Goal: Check status: Check status

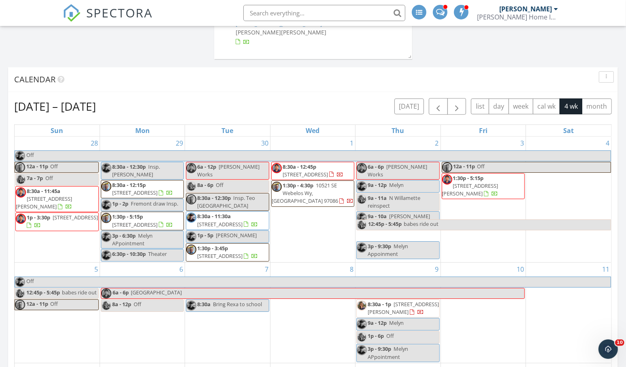
scroll to position [300, 0]
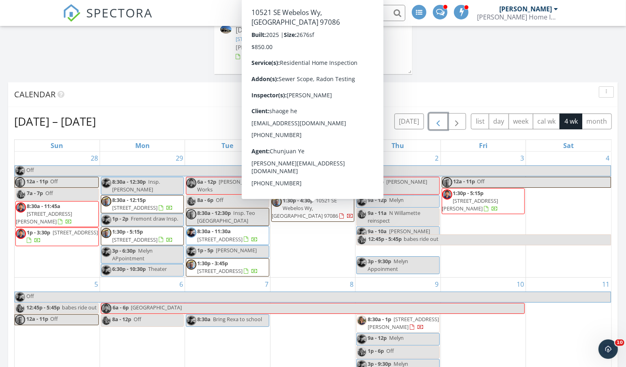
click at [431, 122] on button "button" at bounding box center [438, 121] width 19 height 17
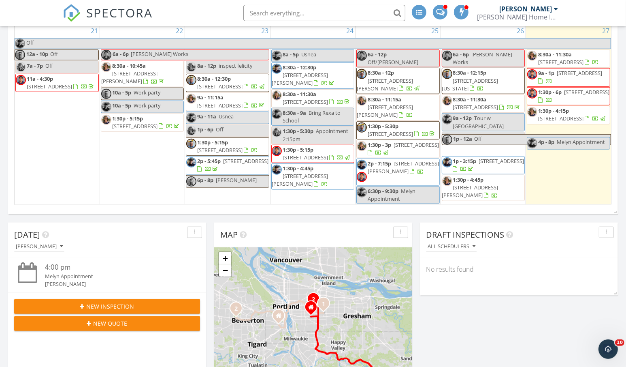
scroll to position [549, 0]
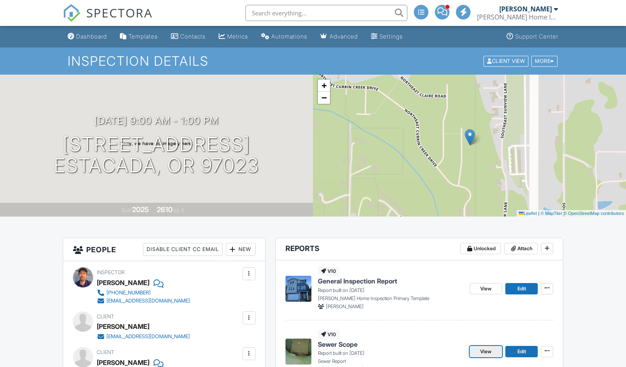
click at [483, 347] on span "View" at bounding box center [486, 351] width 11 height 8
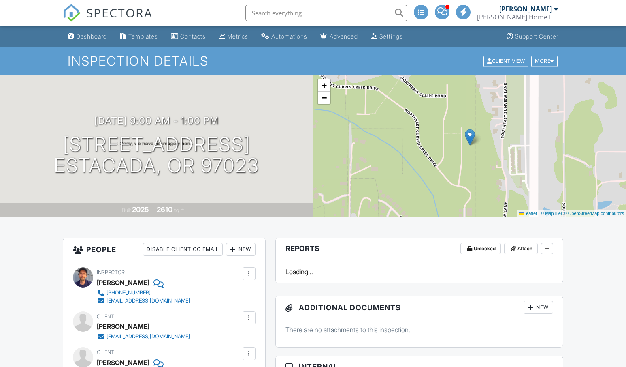
scroll to position [94, 0]
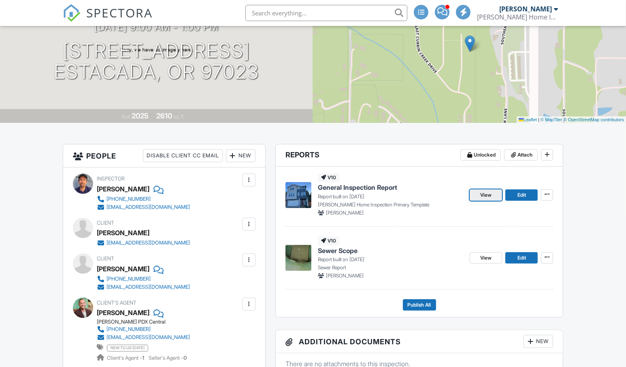
click at [483, 196] on span "View" at bounding box center [486, 195] width 11 height 8
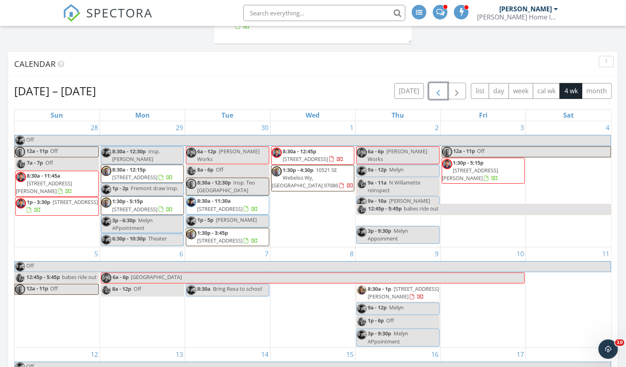
click at [434, 83] on button "button" at bounding box center [438, 91] width 19 height 17
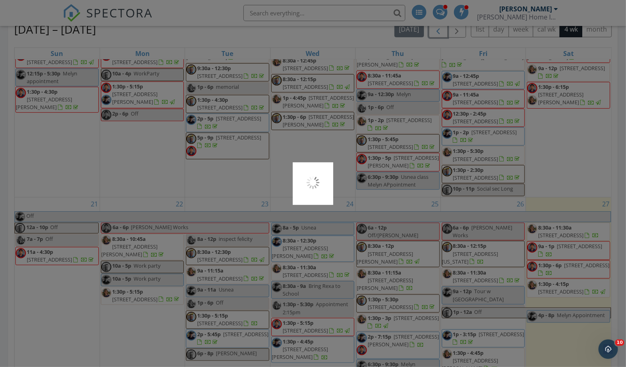
scroll to position [394, 0]
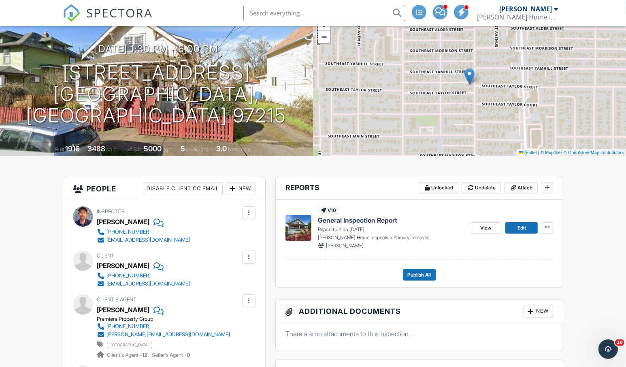
scroll to position [66, 0]
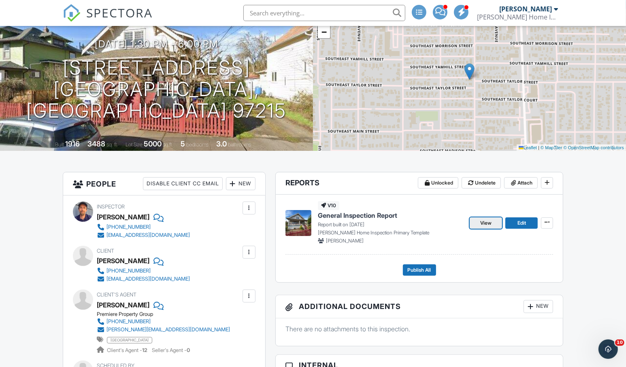
click at [487, 224] on span "View" at bounding box center [486, 223] width 11 height 8
